Goal: Book appointment/travel/reservation: Book appointment/travel/reservation

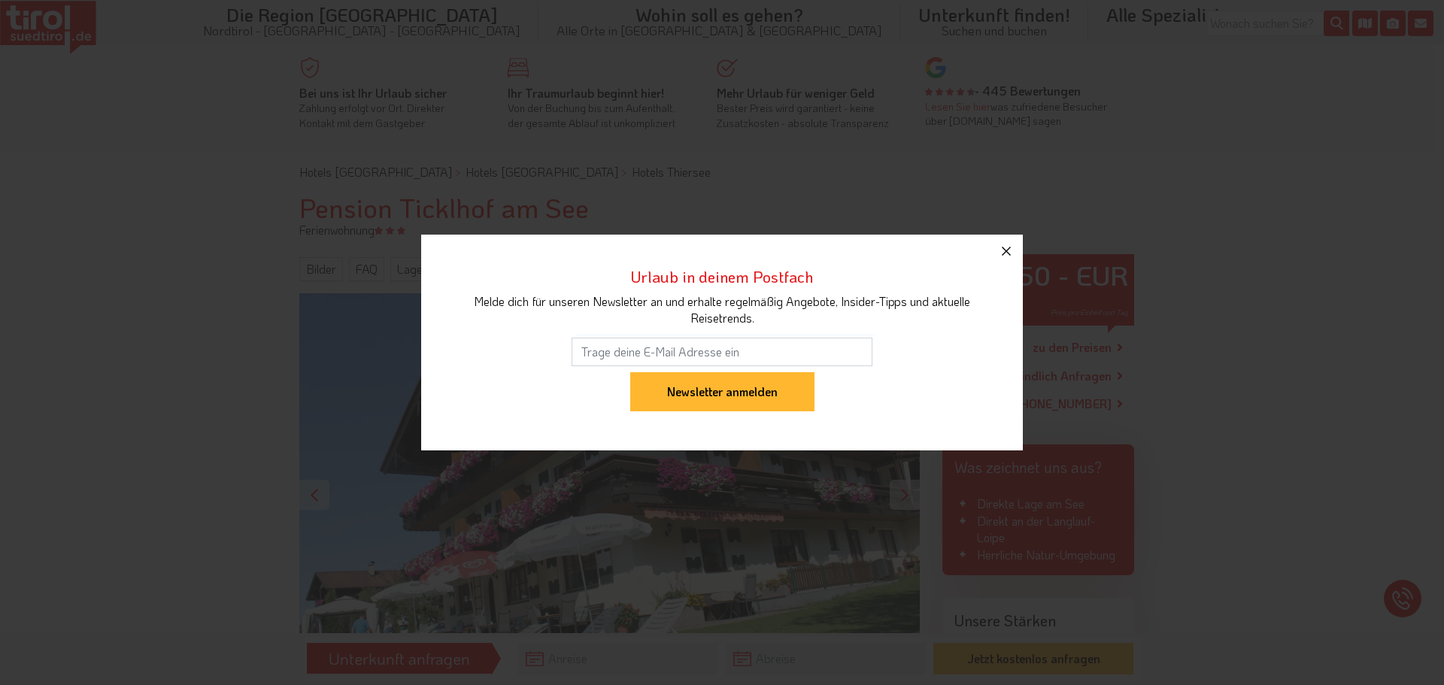
click at [1008, 254] on icon "button" at bounding box center [1006, 251] width 18 height 18
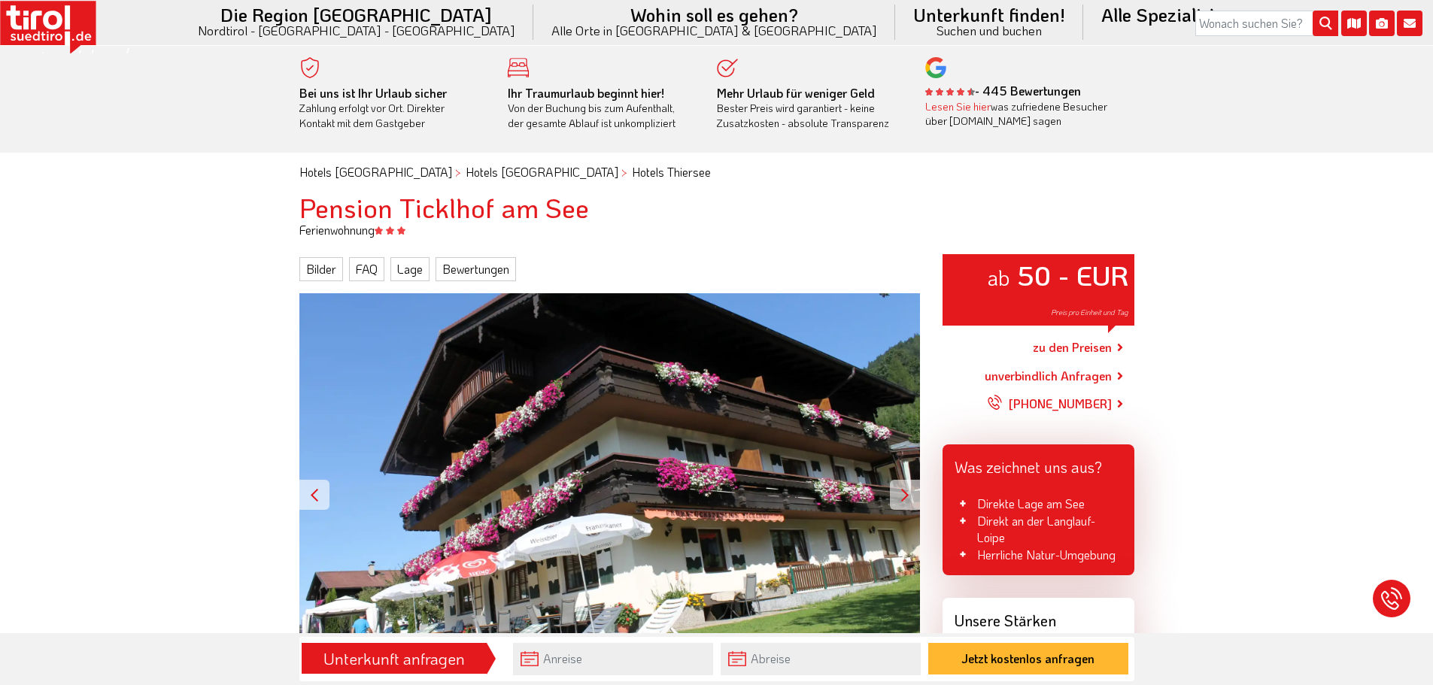
click at [1092, 377] on link "unverbindlich Anfragen" at bounding box center [1048, 376] width 127 height 18
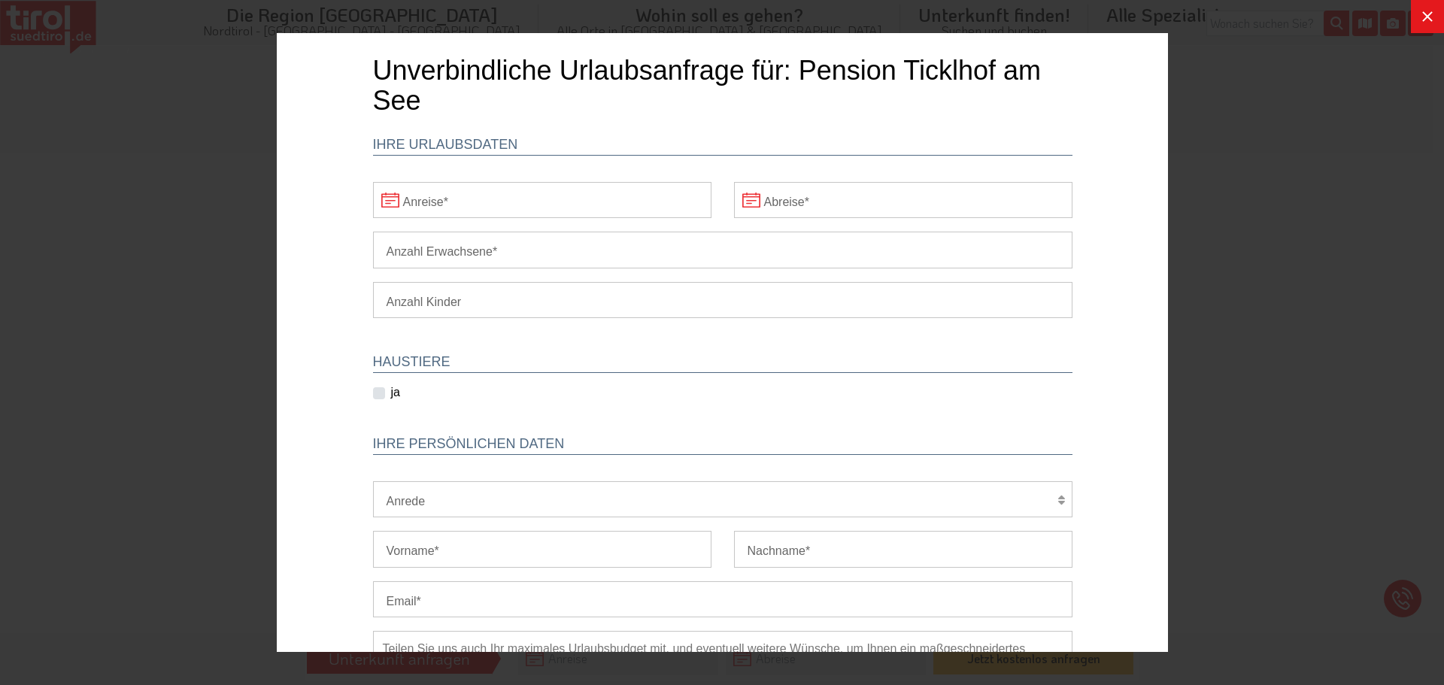
click at [388, 196] on input "Anreise" at bounding box center [541, 200] width 338 height 36
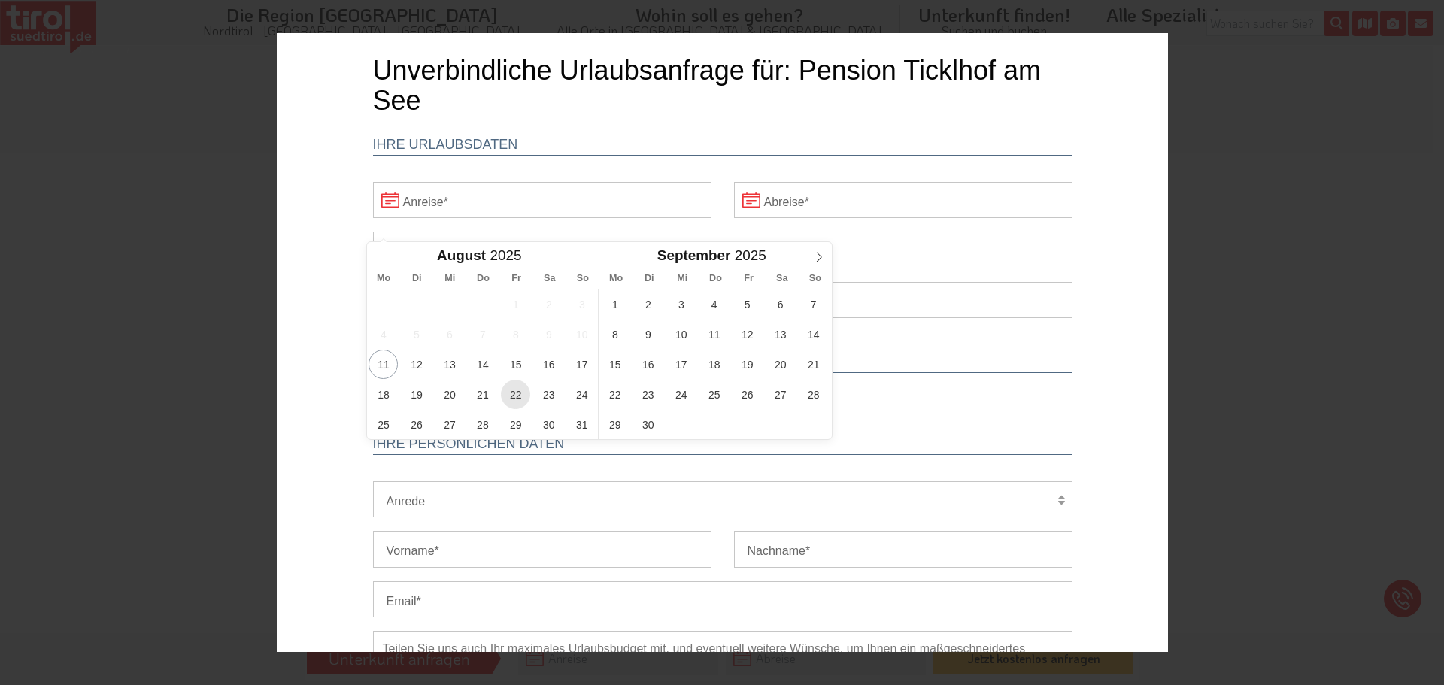
click at [514, 390] on span "22" at bounding box center [514, 394] width 29 height 29
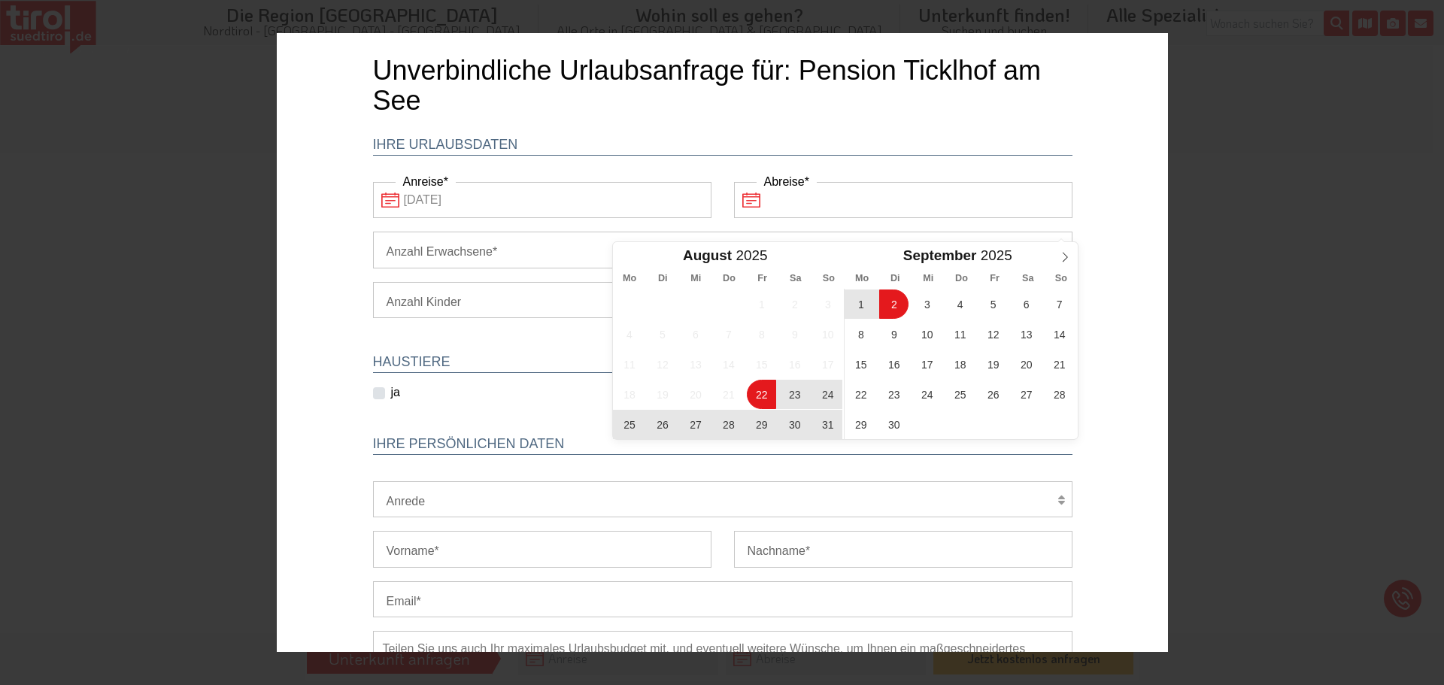
click at [747, 199] on input "Abreise" at bounding box center [902, 200] width 338 height 36
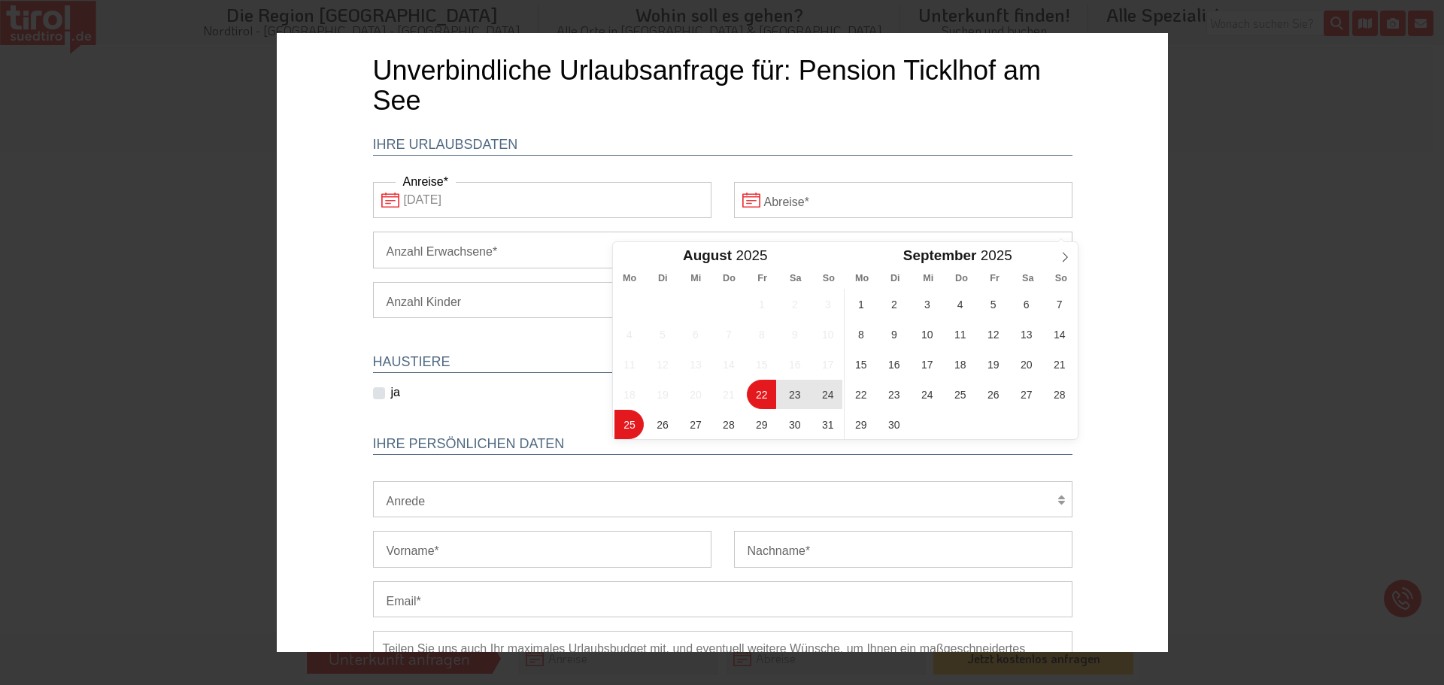
click at [615, 416] on span "25" at bounding box center [628, 424] width 29 height 29
type input "[DATE]"
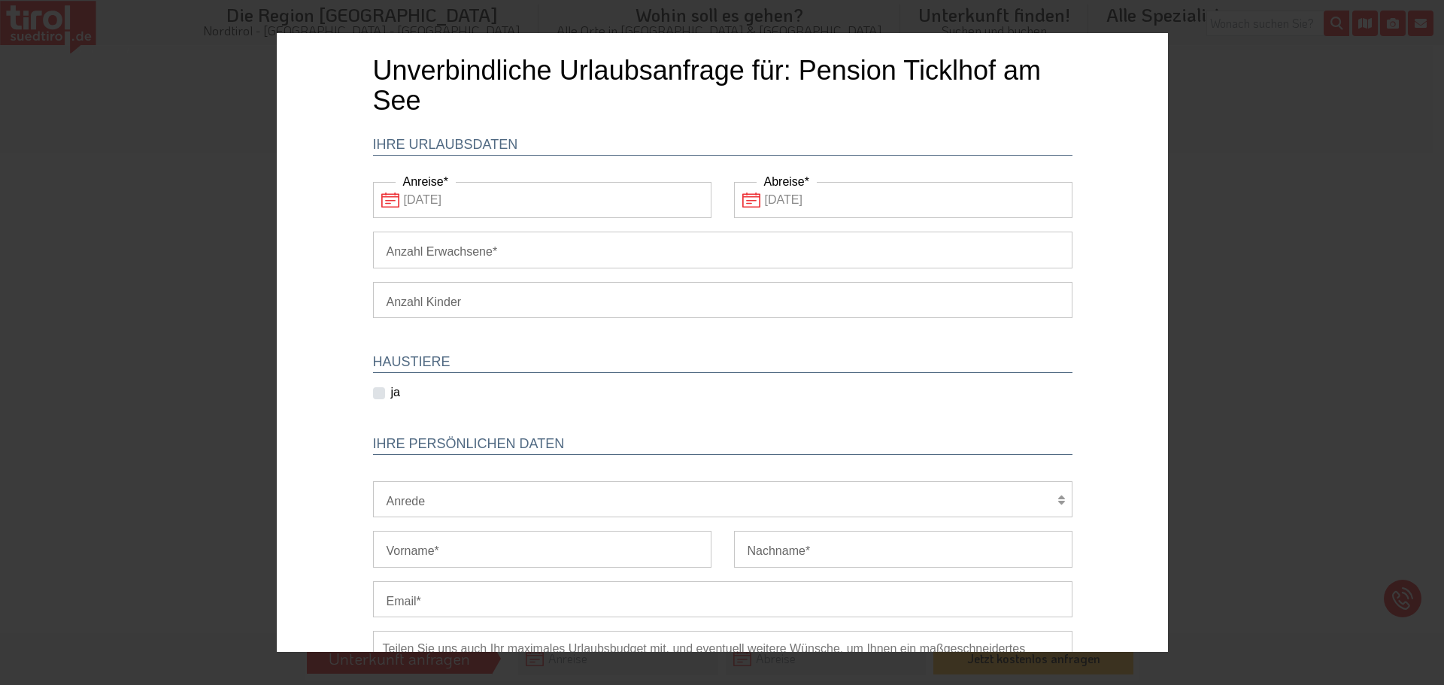
click at [442, 244] on input "Anzahl Erwachsene" at bounding box center [721, 250] width 699 height 36
type input "1"
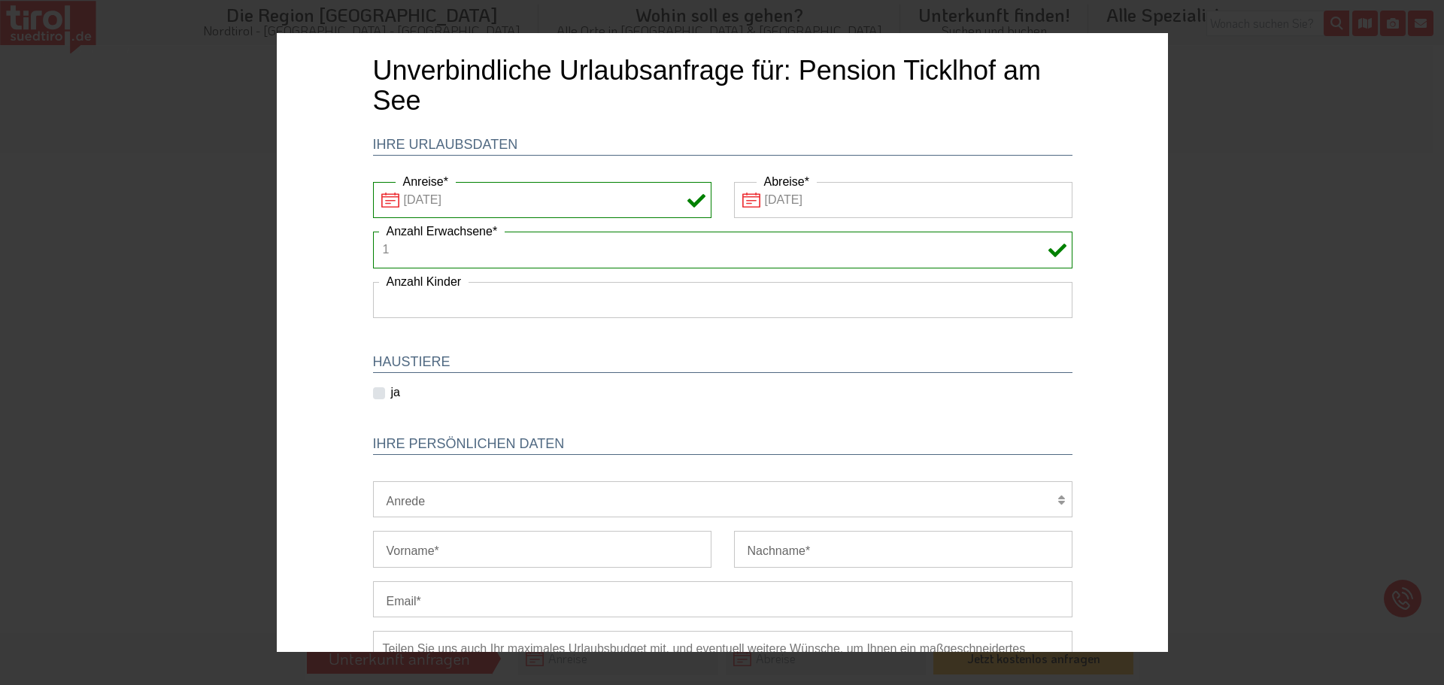
click at [444, 290] on select "1 2 3 4 5 6" at bounding box center [721, 300] width 699 height 36
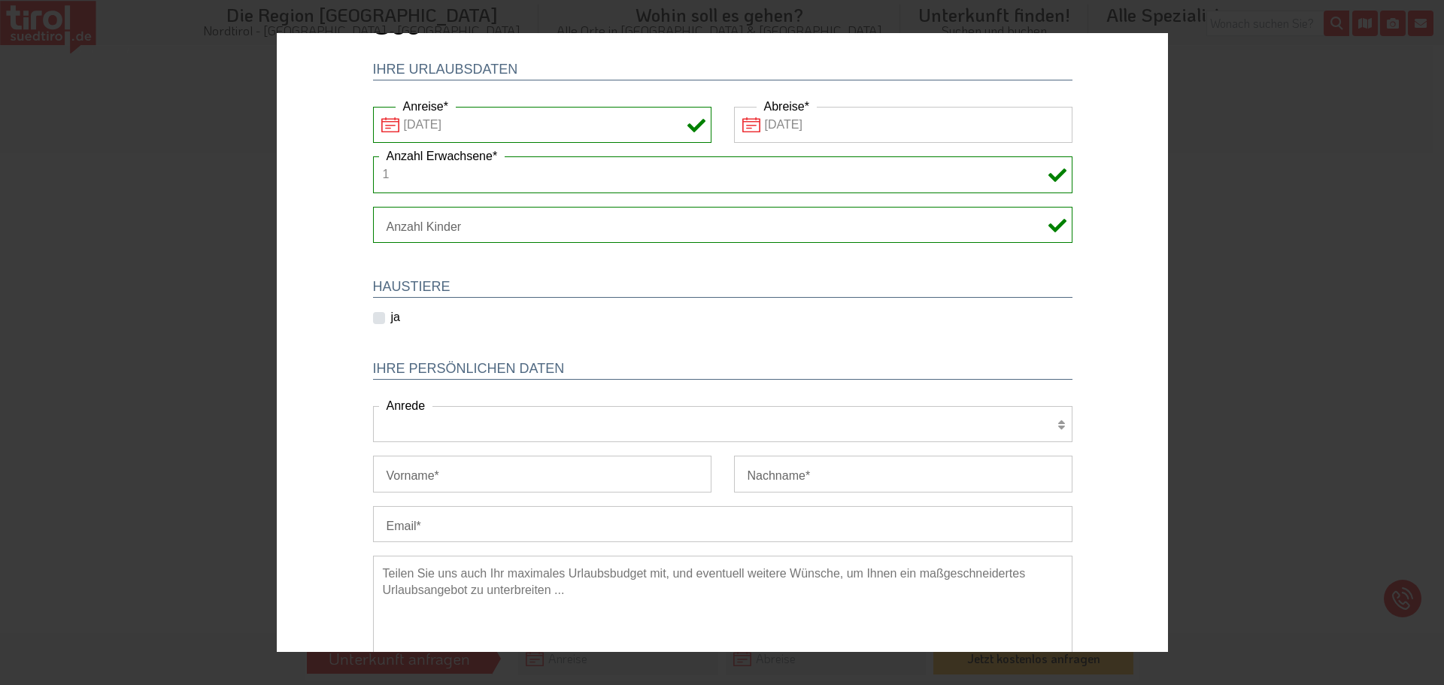
click at [421, 413] on select "Herr Frau Familie" at bounding box center [721, 424] width 699 height 36
select select "Herr"
click at [372, 406] on select "Herr Frau Familie" at bounding box center [721, 424] width 699 height 36
click at [407, 463] on input "Vorname" at bounding box center [541, 474] width 338 height 36
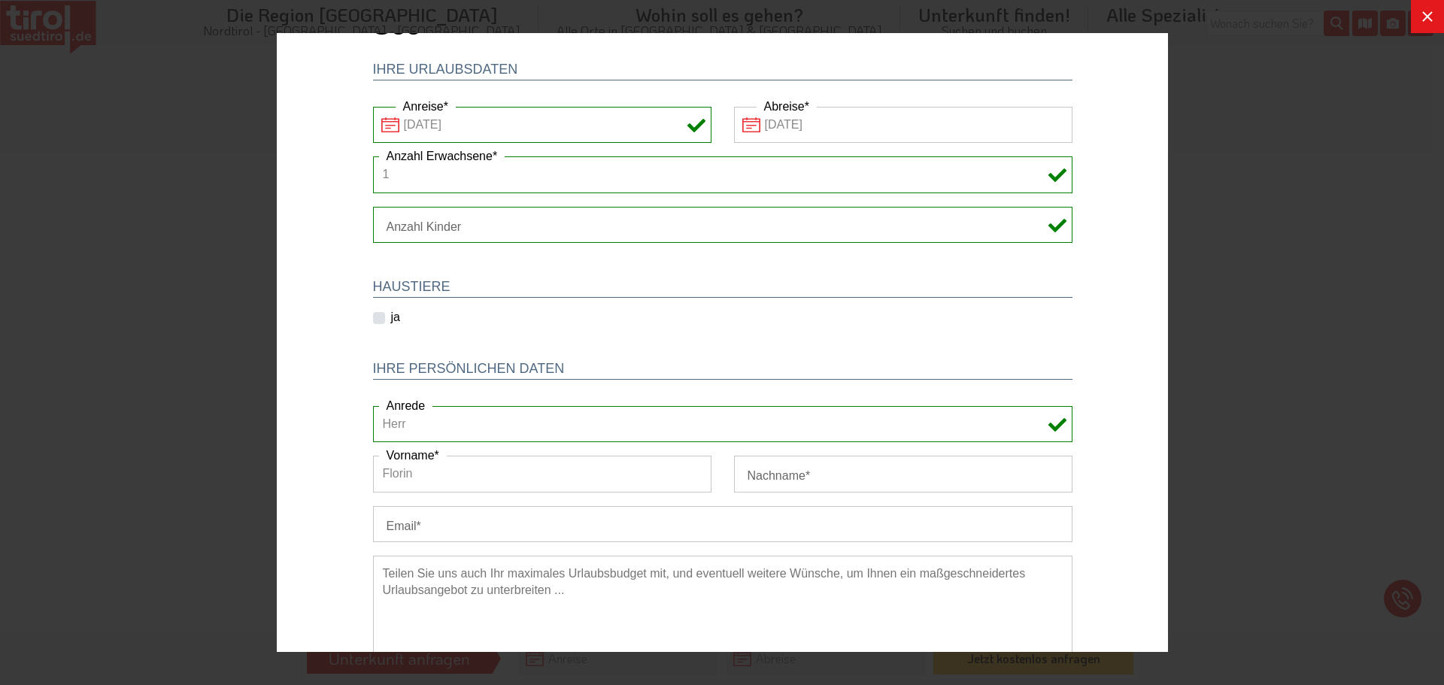
type input "Florin"
click at [810, 478] on input "Nachname" at bounding box center [902, 474] width 338 height 36
type input "Jugaru"
click at [418, 522] on input "Email" at bounding box center [721, 524] width 699 height 36
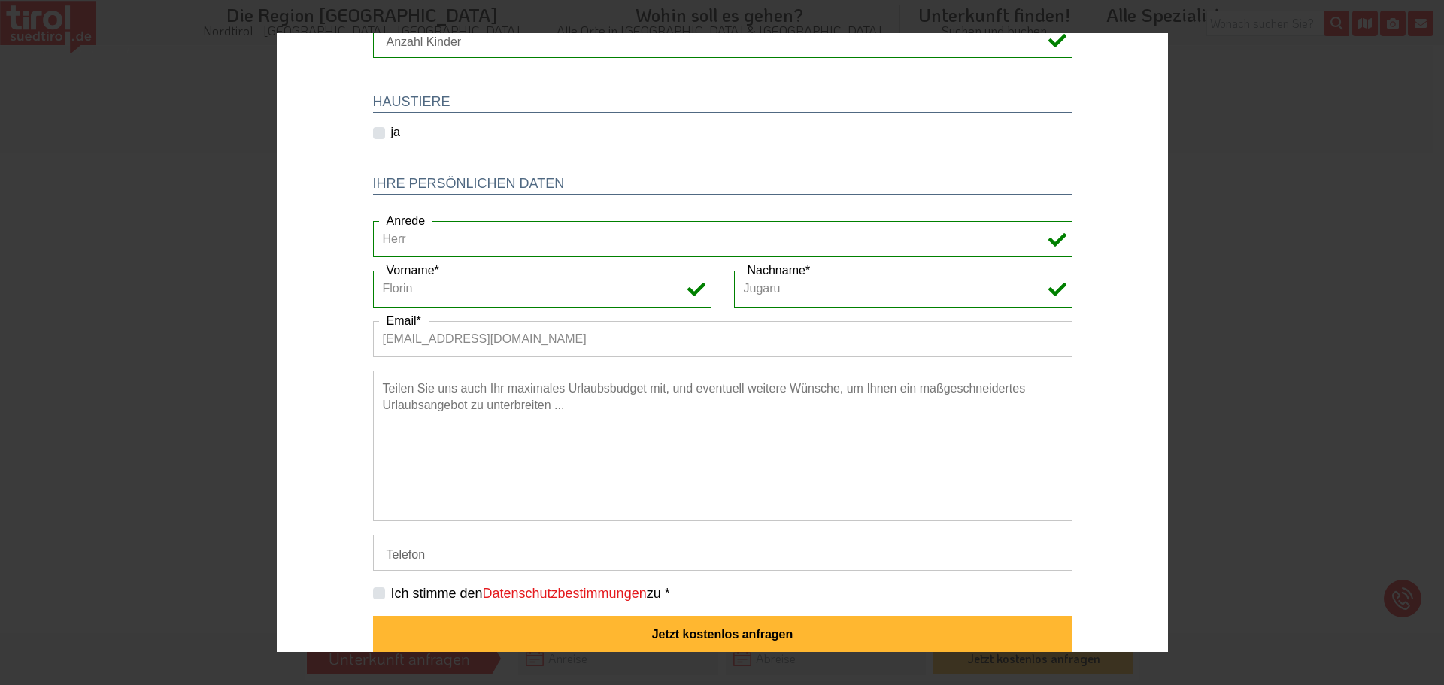
scroll to position [279, 0]
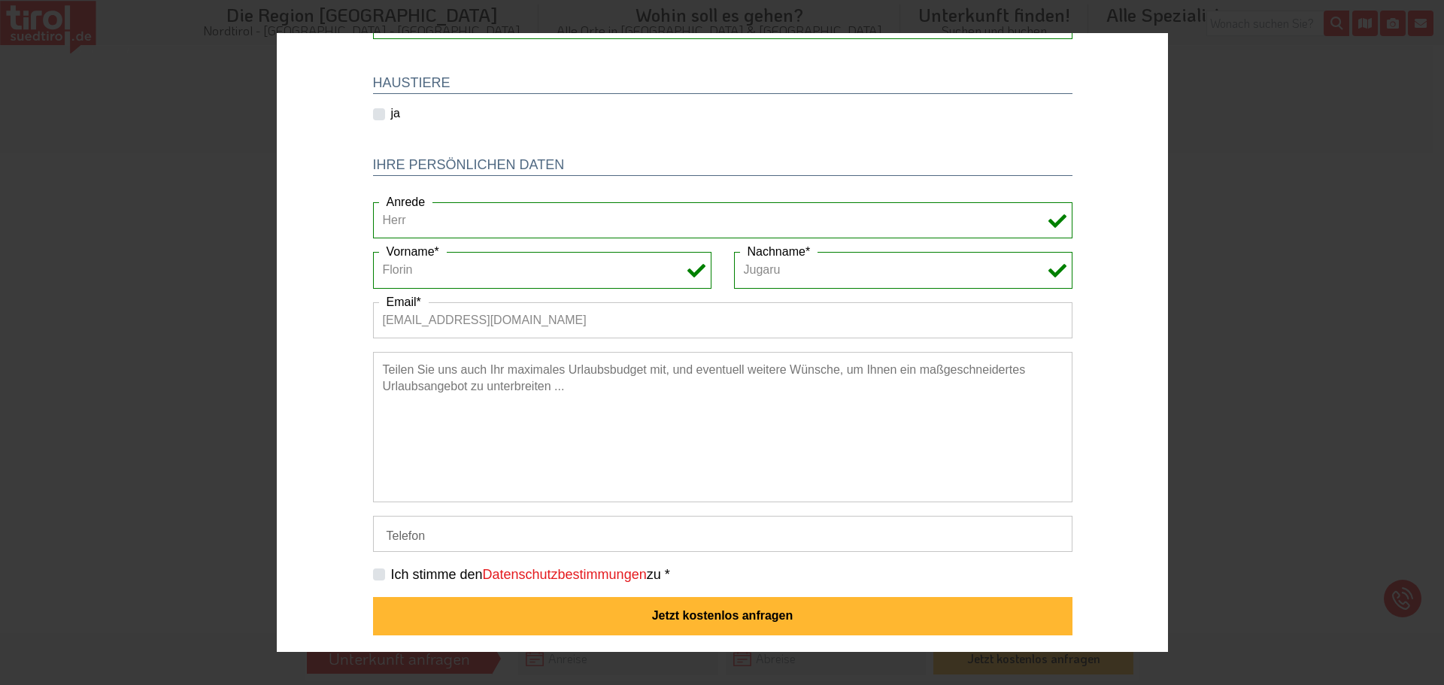
type input "[EMAIL_ADDRESS][DOMAIN_NAME]"
click at [442, 530] on input "Telefon" at bounding box center [721, 534] width 699 height 36
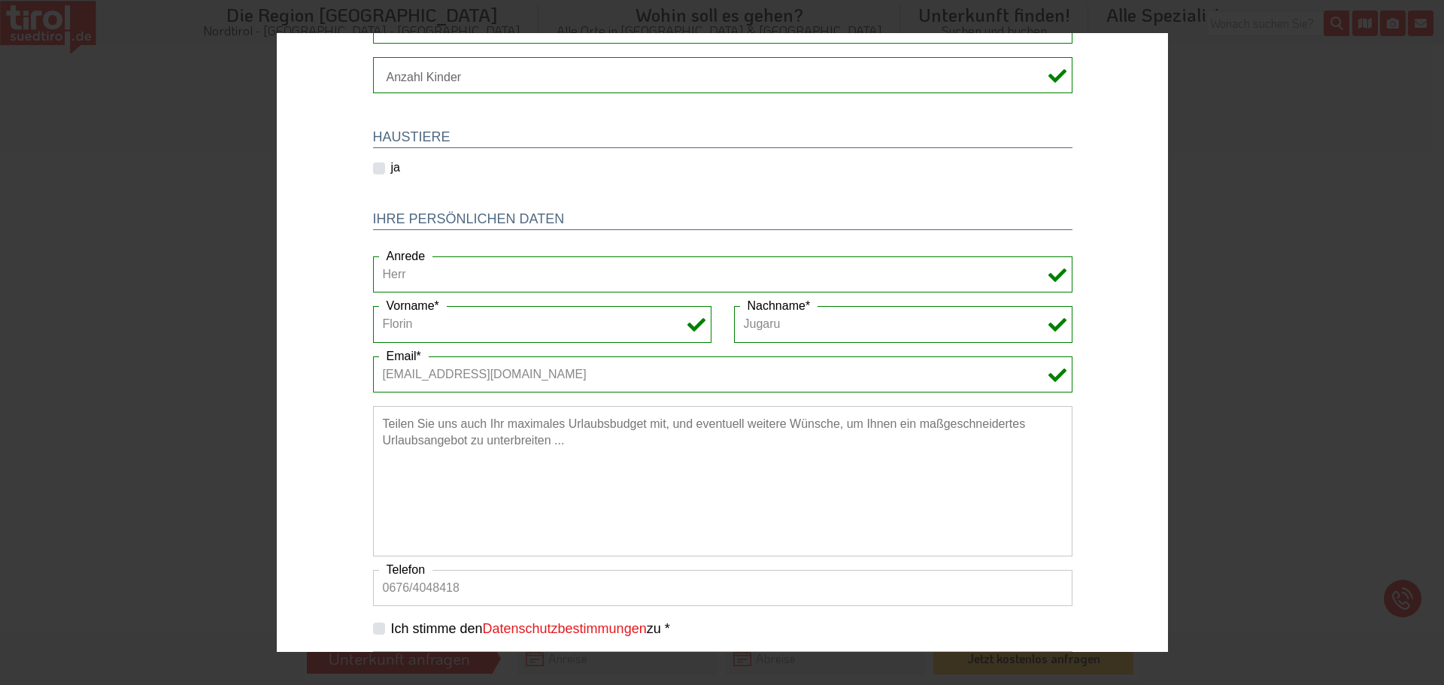
scroll to position [226, 0]
type input "0676/4048418"
click at [496, 429] on textarea at bounding box center [721, 480] width 699 height 150
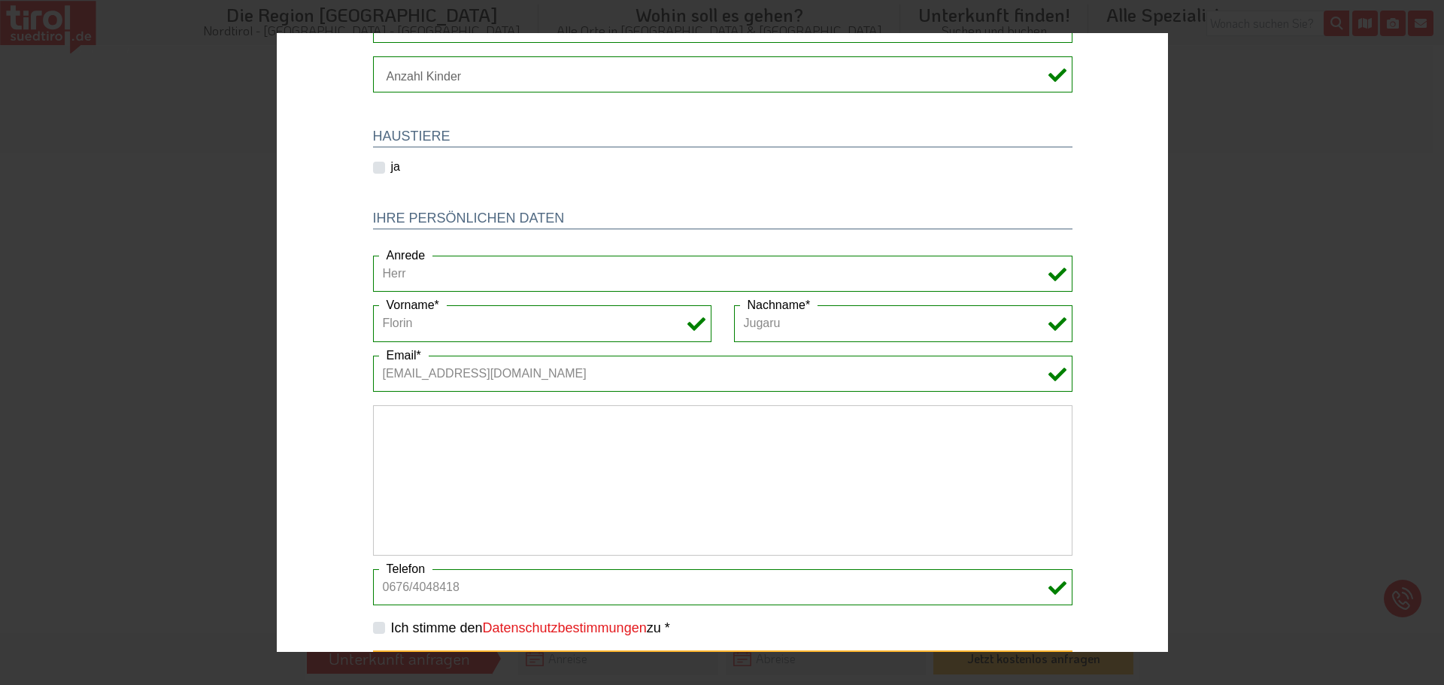
click at [466, 442] on textarea at bounding box center [721, 480] width 699 height 150
type textarea "€"
click at [848, 425] on textarea "Ich ersuche um ein unverbindliches Angebot für ein Einzelzimmer mit Balkon 8 (o…" at bounding box center [721, 480] width 699 height 150
click at [452, 443] on textarea "Ich ersuche um ein unverbindliches Angebot für ein Einzelzimmer mit Balkon 8 (o…" at bounding box center [721, 480] width 699 height 150
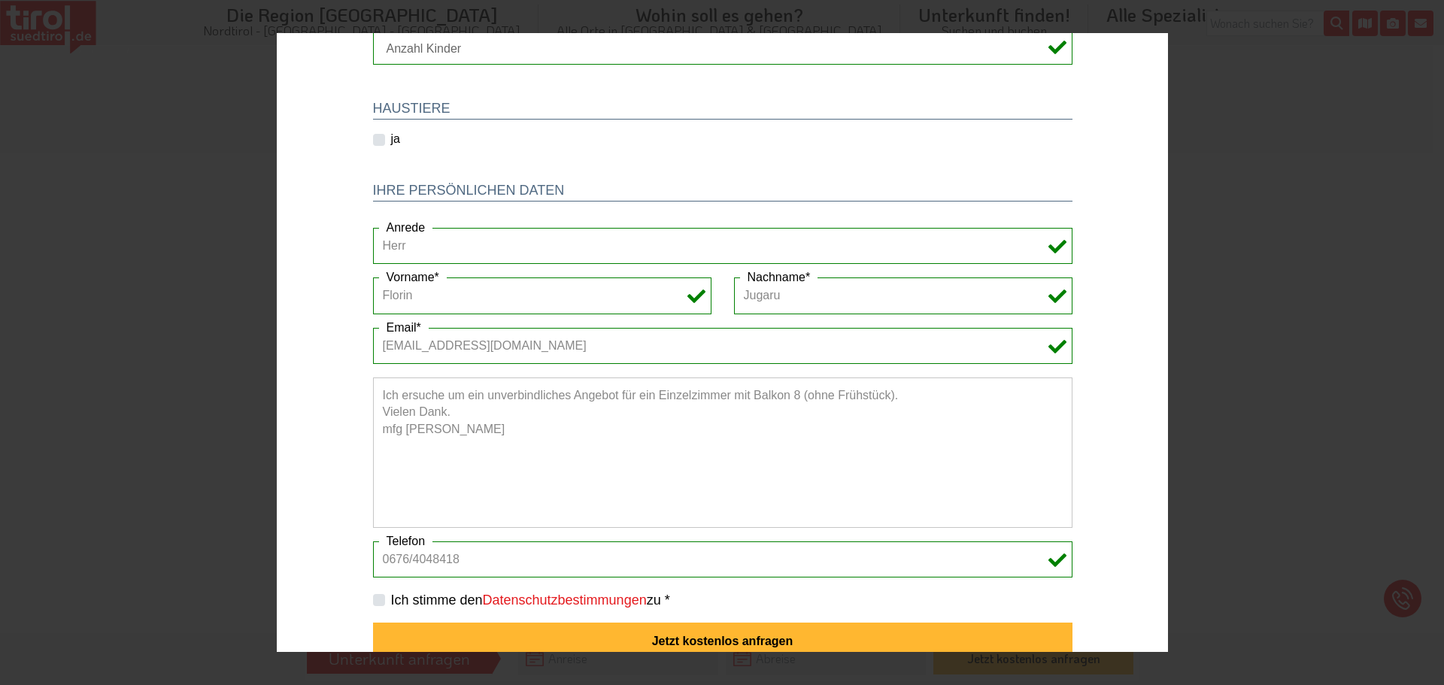
scroll to position [279, 0]
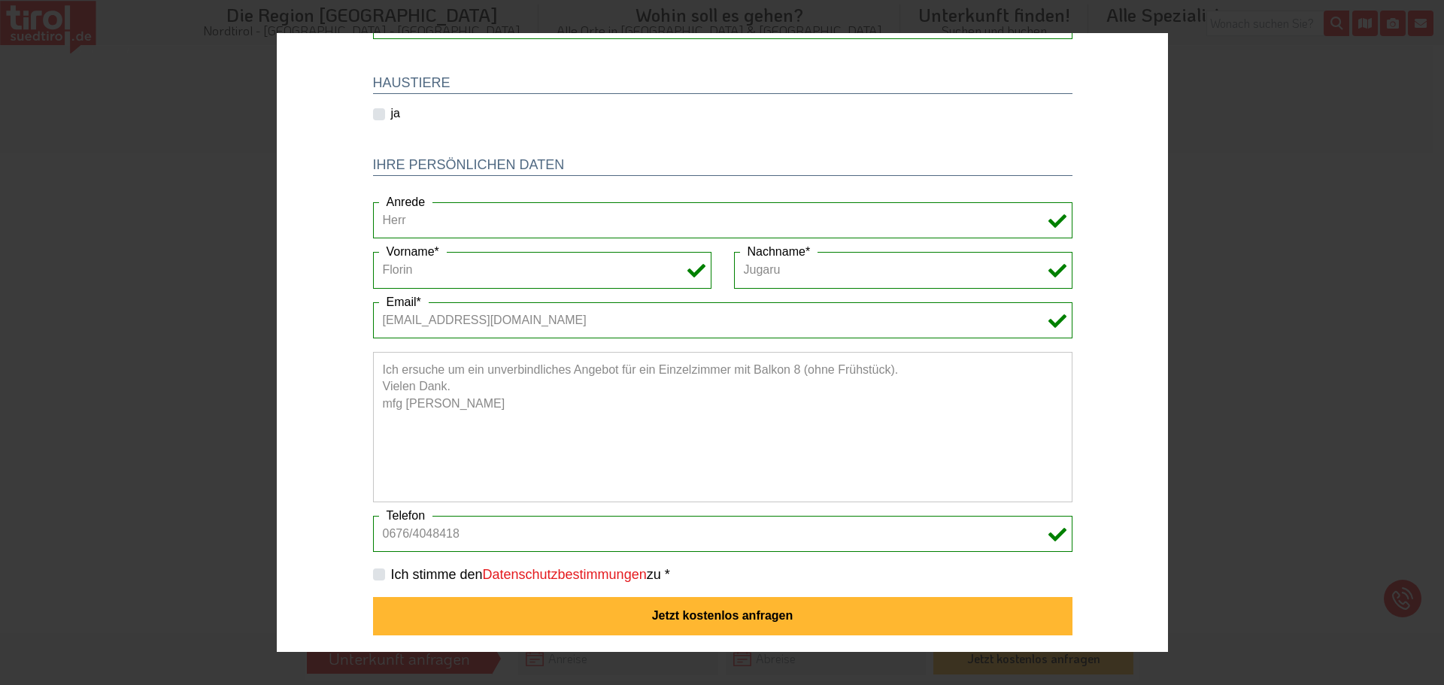
type textarea "Ich ersuche um ein unverbindliches Angebot für ein Einzelzimmer mit Balkon 8 (o…"
click at [390, 572] on label "Ich stimme den Datenschutzbestimmungen zu *" at bounding box center [529, 575] width 279 height 19
click at [375, 572] on input "Ich stimme den Datenschutzbestimmungen zu *" at bounding box center [724, 574] width 699 height 10
checkbox input "true"
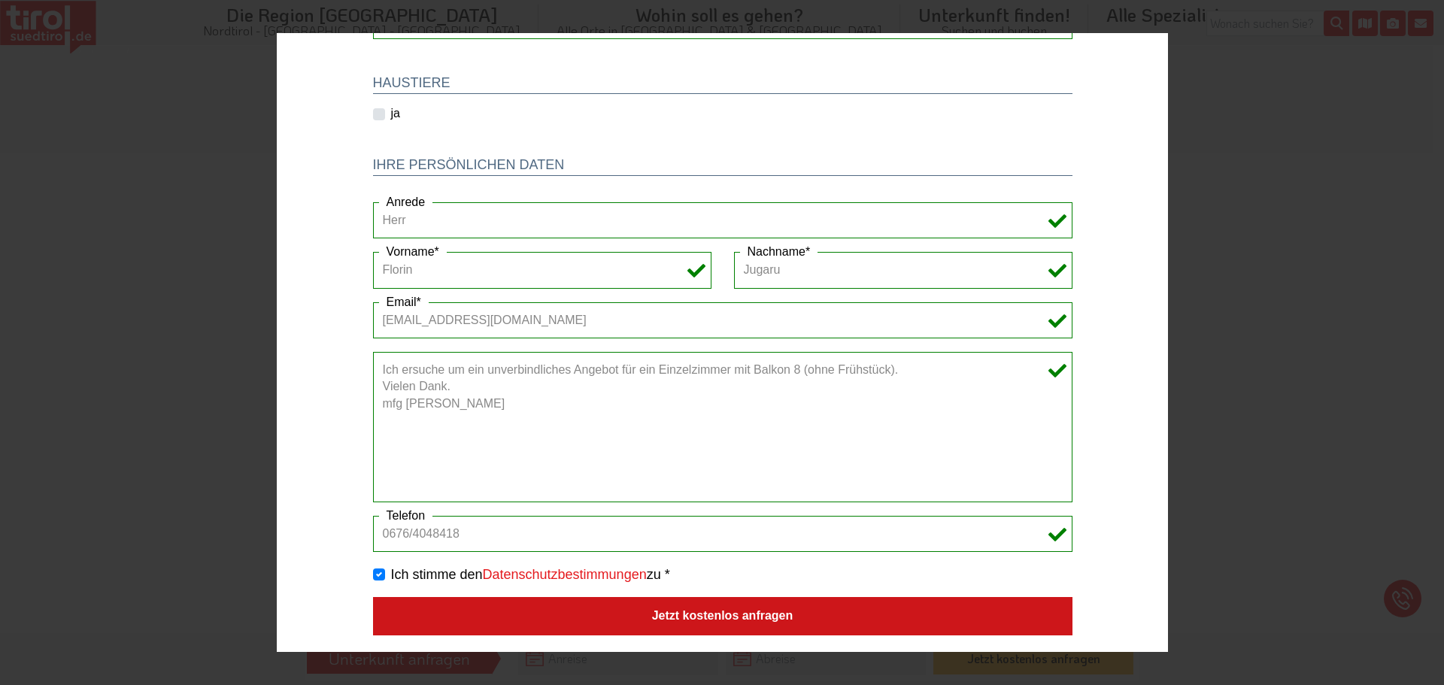
click at [675, 614] on button "Jetzt kostenlos anfragen" at bounding box center [721, 616] width 699 height 39
